Goal: Browse casually

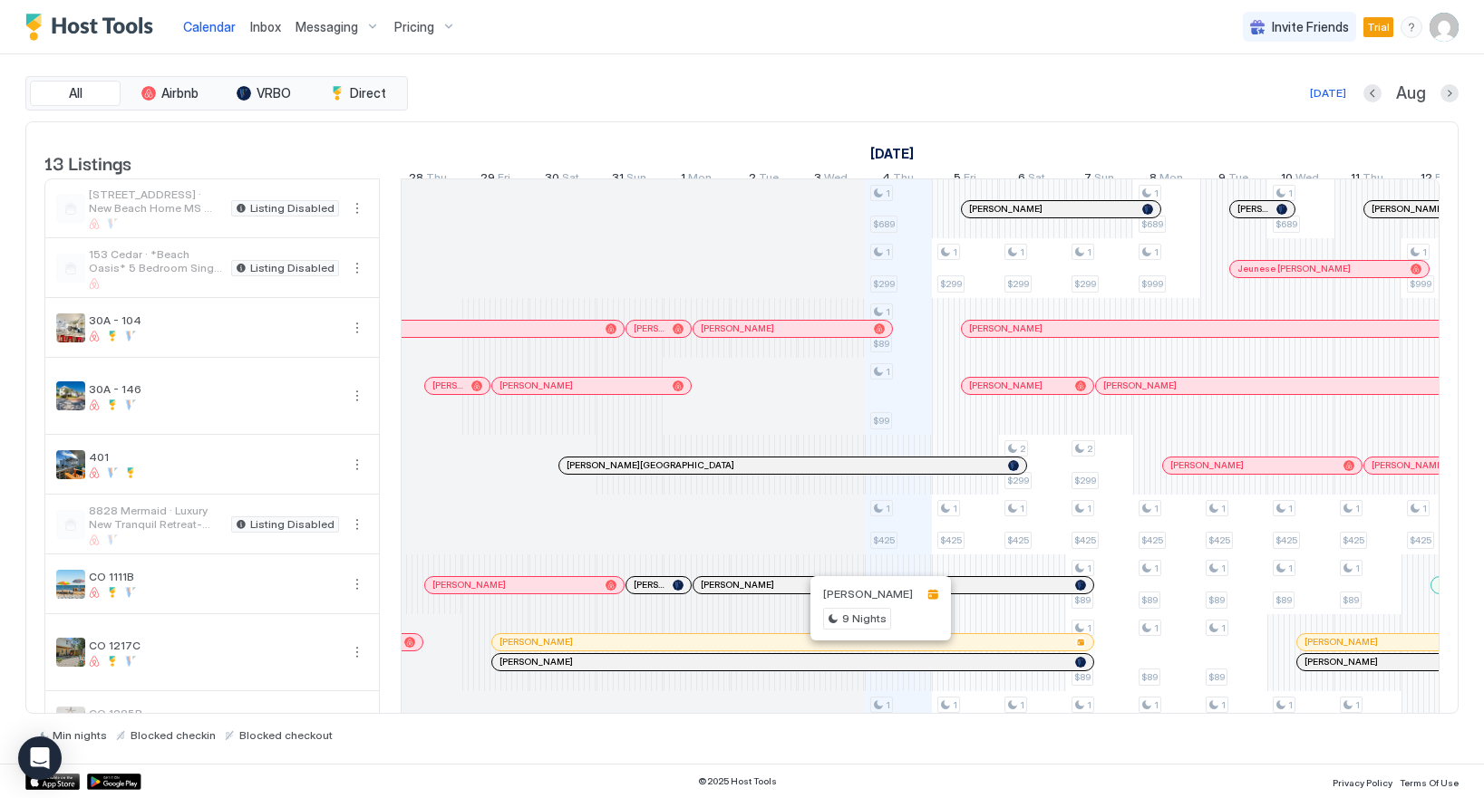
click at [873, 650] on div at bounding box center [872, 642] width 15 height 15
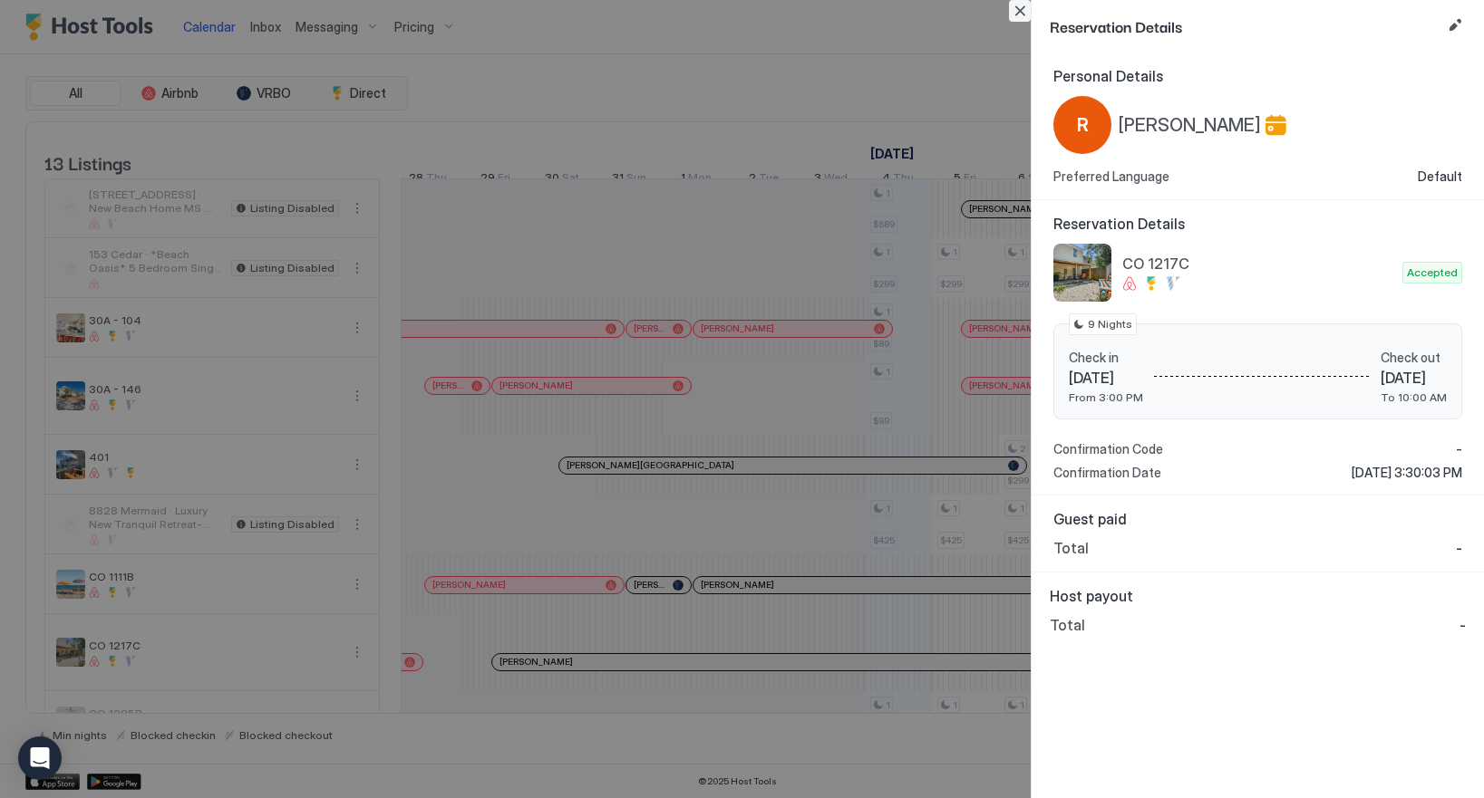
click at [1023, 15] on button "Close" at bounding box center [1020, 11] width 22 height 22
